Goal: Obtain resource: Obtain resource

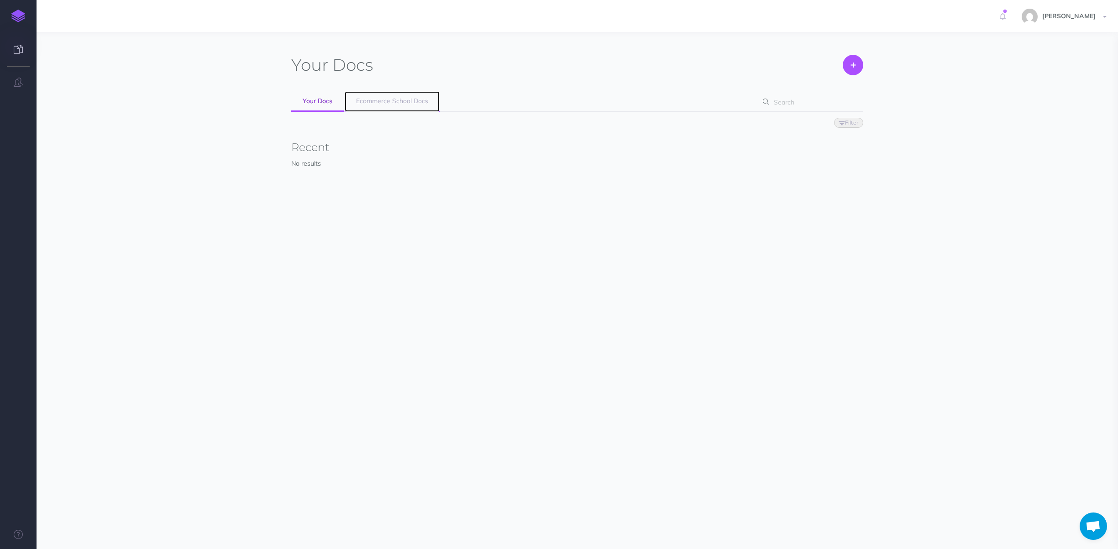
click at [359, 100] on span "Ecommerce School Docs" at bounding box center [392, 101] width 72 height 8
click at [432, 245] on link "Open" at bounding box center [439, 239] width 49 height 16
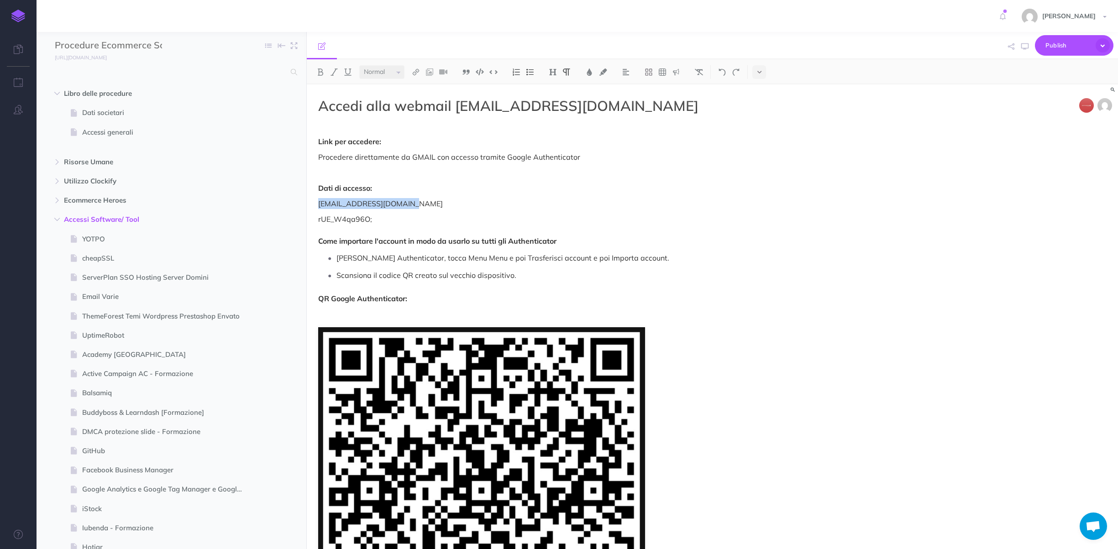
drag, startPoint x: 304, startPoint y: 210, endPoint x: 309, endPoint y: 203, distance: 8.6
click at [309, 203] on div "Accedi alla webmail web@ecommerce-school.it Link per accedere: Procedere dirett…" at bounding box center [591, 442] width 568 height 716
click at [373, 215] on p "rUE_W4qa96O; Come importare l'account in modo da usarlo su tutti gli Authentica…" at bounding box center [590, 230] width 545 height 33
drag, startPoint x: 351, startPoint y: 220, endPoint x: 461, endPoint y: 184, distance: 114.8
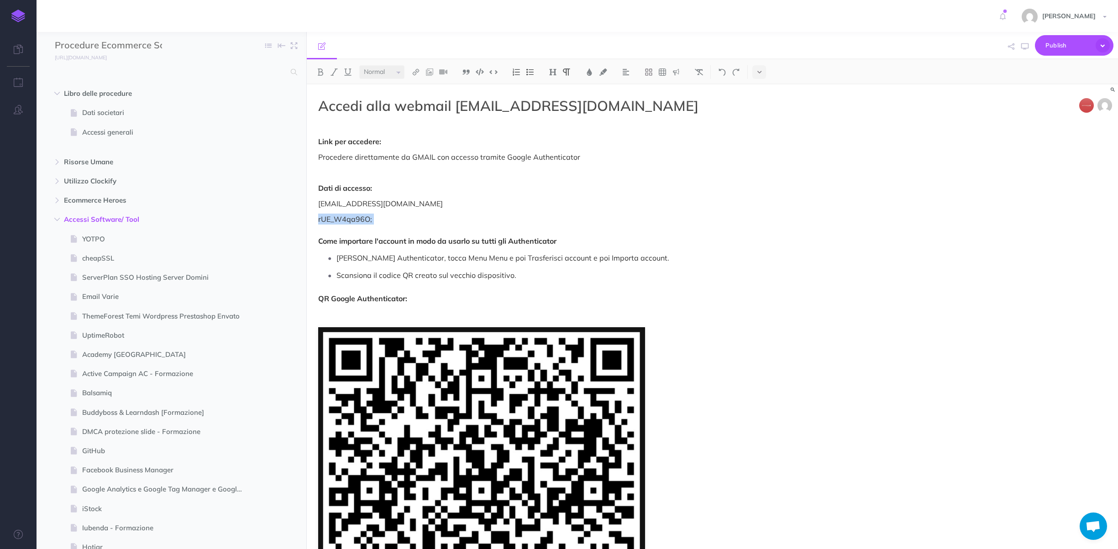
click at [316, 218] on div "Accedi alla webmail web@ecommerce-school.it Link per accedere: Procedere dirett…" at bounding box center [591, 442] width 568 height 716
copy p "rUE_W4qa96O;"
select select "small"
